Goal: Task Accomplishment & Management: Manage account settings

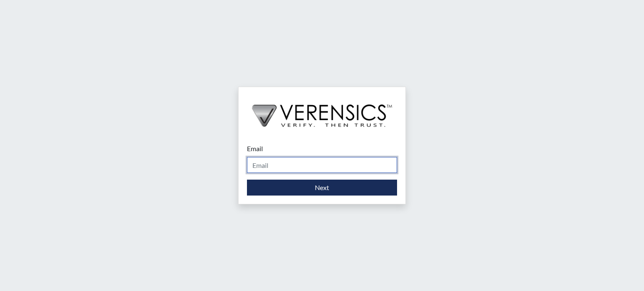
type input "[EMAIL_ADDRESS][DOMAIN_NAME]"
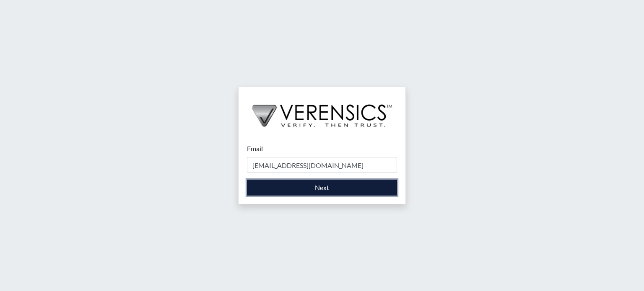
click at [282, 190] on button "Next" at bounding box center [322, 188] width 150 height 16
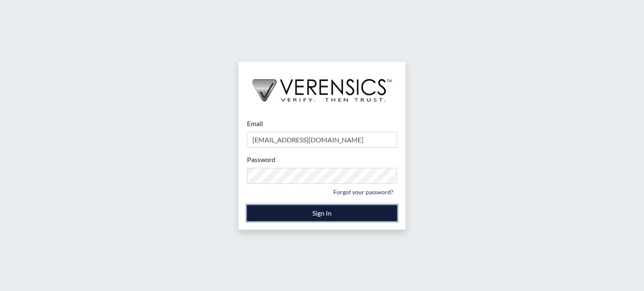
click at [364, 211] on button "Sign In" at bounding box center [322, 213] width 150 height 16
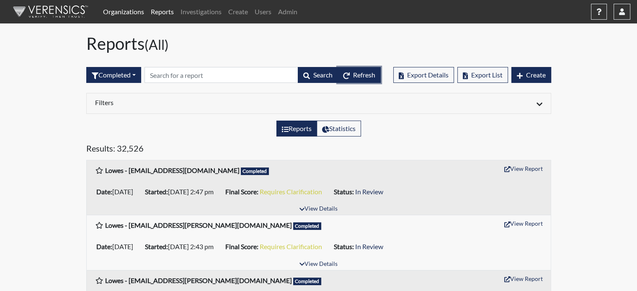
click at [362, 69] on button "Refresh" at bounding box center [359, 75] width 43 height 16
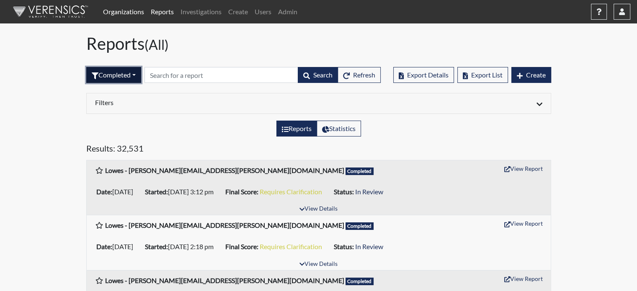
click at [108, 68] on button "Completed" at bounding box center [113, 75] width 55 height 16
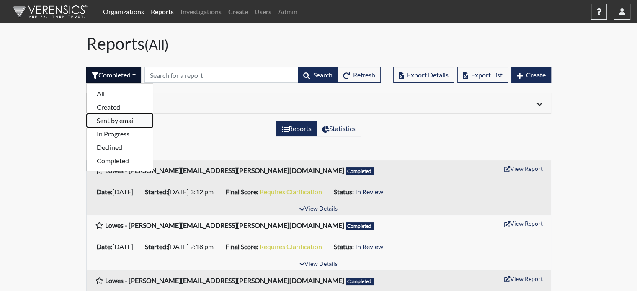
click at [121, 118] on button "Sent by email" at bounding box center [120, 120] width 66 height 13
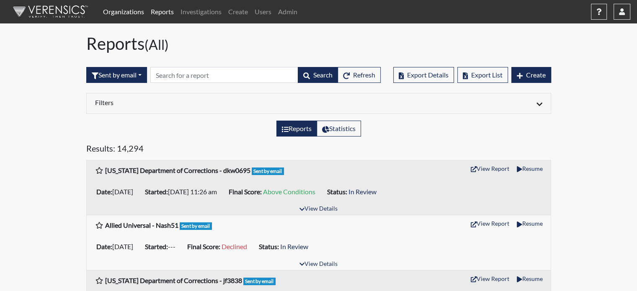
click at [165, 10] on link "Reports" at bounding box center [162, 11] width 30 height 17
click at [124, 68] on button "Sent by email" at bounding box center [116, 75] width 61 height 16
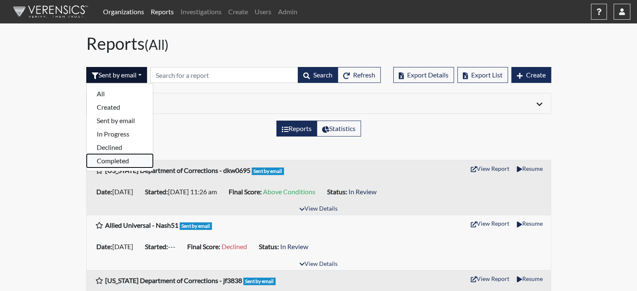
click at [111, 160] on button "Completed" at bounding box center [120, 160] width 66 height 13
